Goal: Task Accomplishment & Management: Use online tool/utility

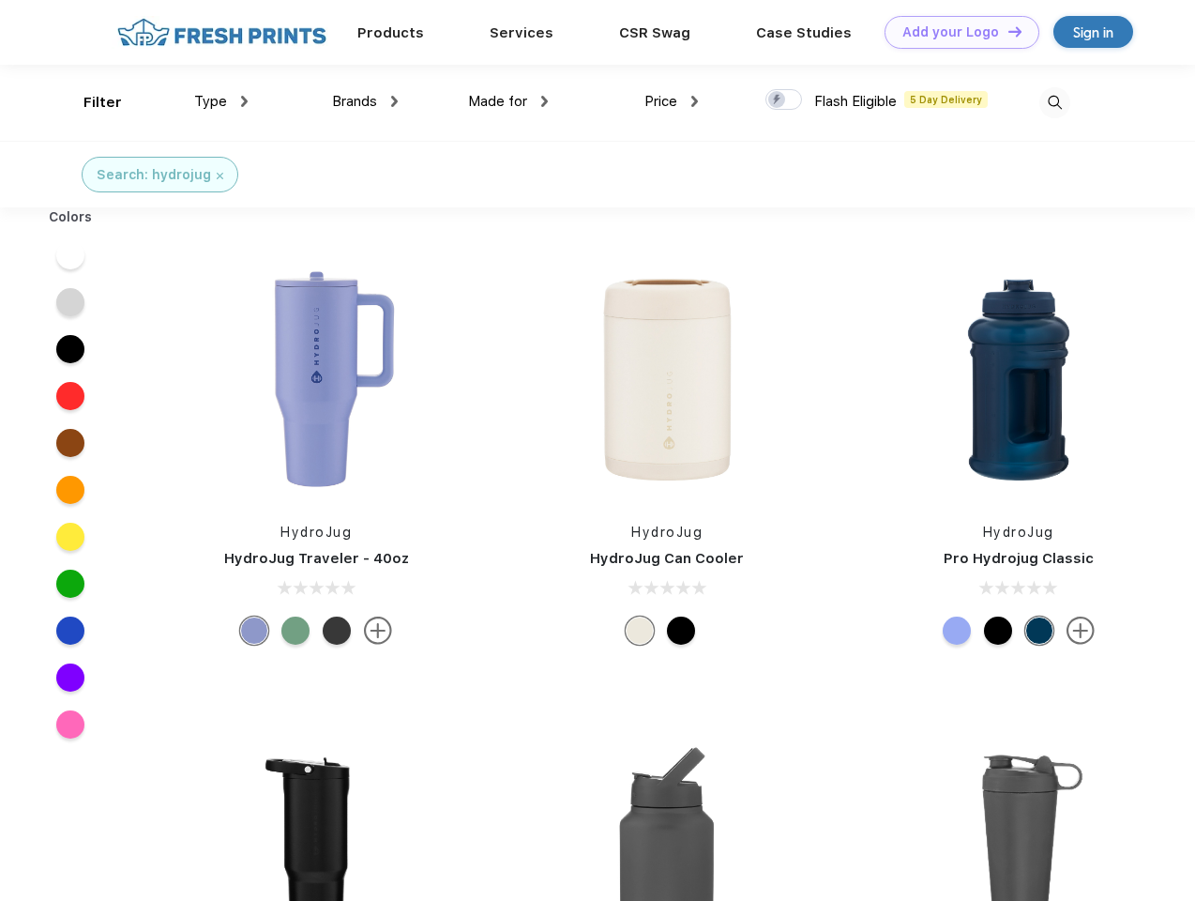
click at [955, 32] on link "Add your Logo Design Tool" at bounding box center [962, 32] width 155 height 33
click at [0, 0] on div "Design Tool" at bounding box center [0, 0] width 0 height 0
click at [1007, 31] on link "Add your Logo Design Tool" at bounding box center [962, 32] width 155 height 33
click at [90, 102] on div "Filter" at bounding box center [103, 103] width 38 height 22
click at [221, 101] on span "Type" at bounding box center [210, 101] width 33 height 17
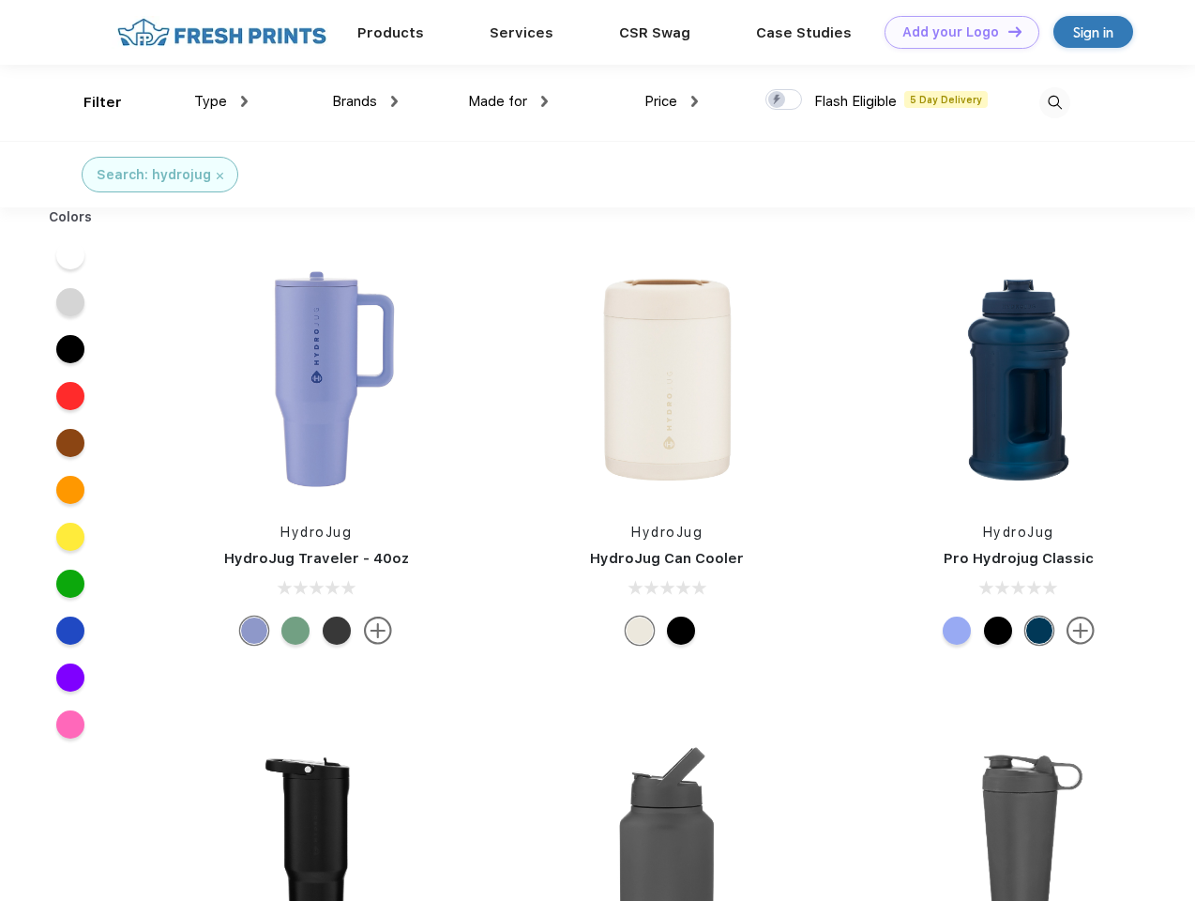
click at [365, 101] on span "Brands" at bounding box center [354, 101] width 45 height 17
click at [509, 101] on span "Made for" at bounding box center [497, 101] width 59 height 17
click at [672, 101] on span "Price" at bounding box center [661, 101] width 33 height 17
click at [784, 100] on div at bounding box center [784, 99] width 37 height 21
click at [778, 100] on input "checkbox" at bounding box center [772, 94] width 12 height 12
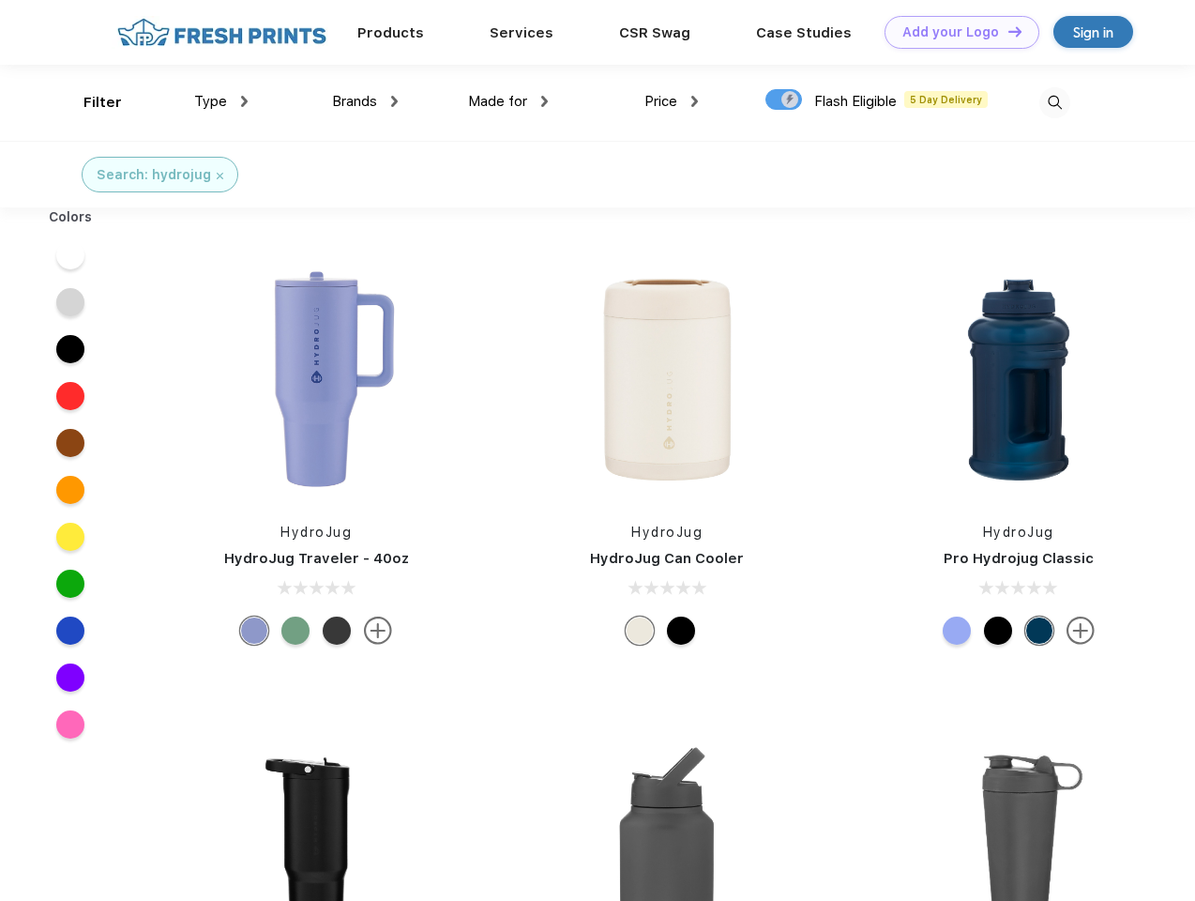
click at [1055, 102] on img at bounding box center [1055, 102] width 31 height 31
